Goal: Task Accomplishment & Management: Use online tool/utility

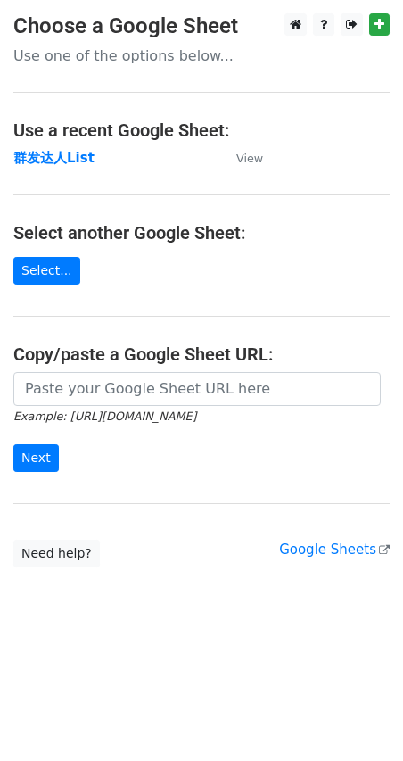
click at [57, 164] on strong "群发达人List" at bounding box center [53, 158] width 81 height 16
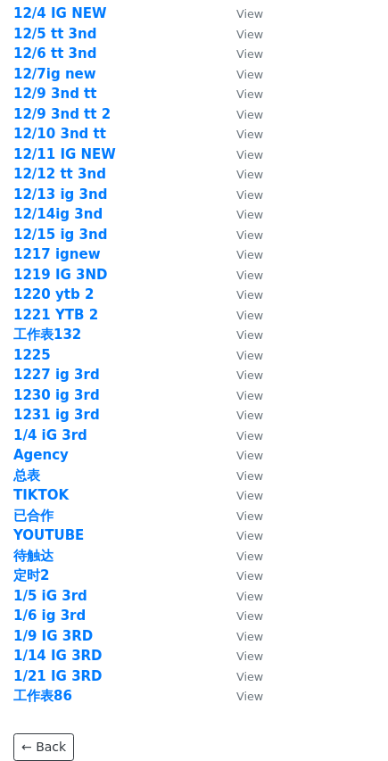
scroll to position [2450, 0]
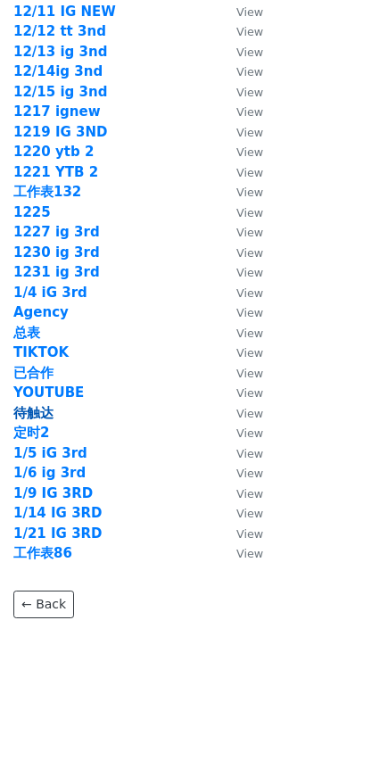
click at [46, 409] on strong "待触达" at bounding box center [33, 413] width 40 height 16
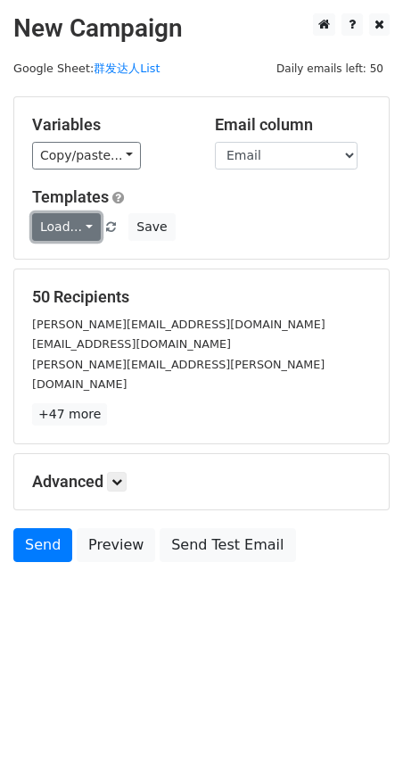
click at [87, 222] on link "Load..." at bounding box center [66, 227] width 69 height 28
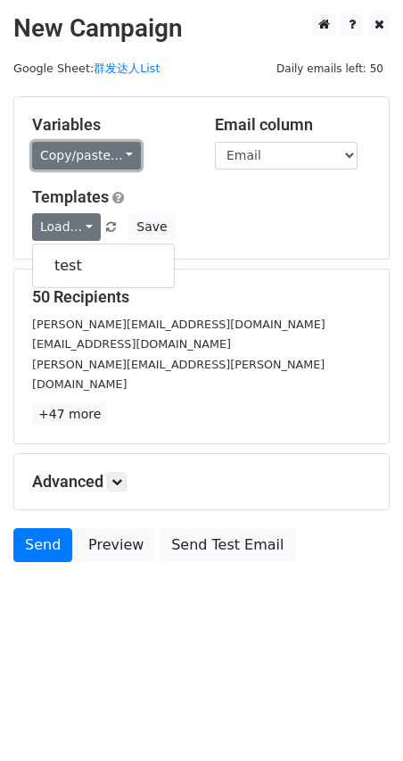
drag, startPoint x: 97, startPoint y: 153, endPoint x: 99, endPoint y: 187, distance: 34.0
click at [98, 153] on link "Copy/paste..." at bounding box center [86, 156] width 109 height 28
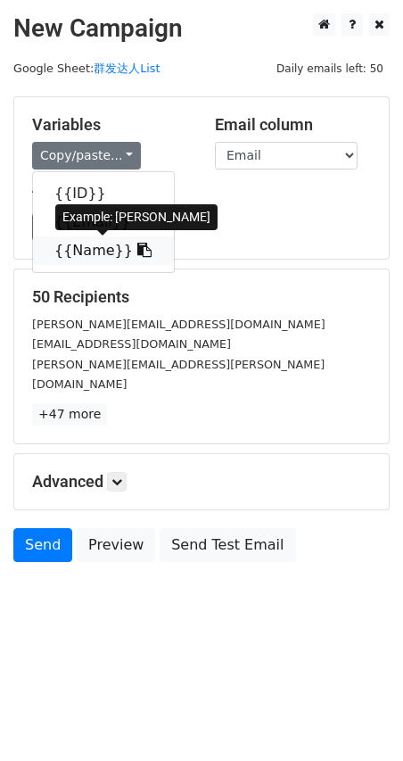
drag, startPoint x: 93, startPoint y: 250, endPoint x: 17, endPoint y: 265, distance: 77.4
click at [92, 250] on link "{{Name}}" at bounding box center [103, 250] width 141 height 29
